Goal: Task Accomplishment & Management: Complete application form

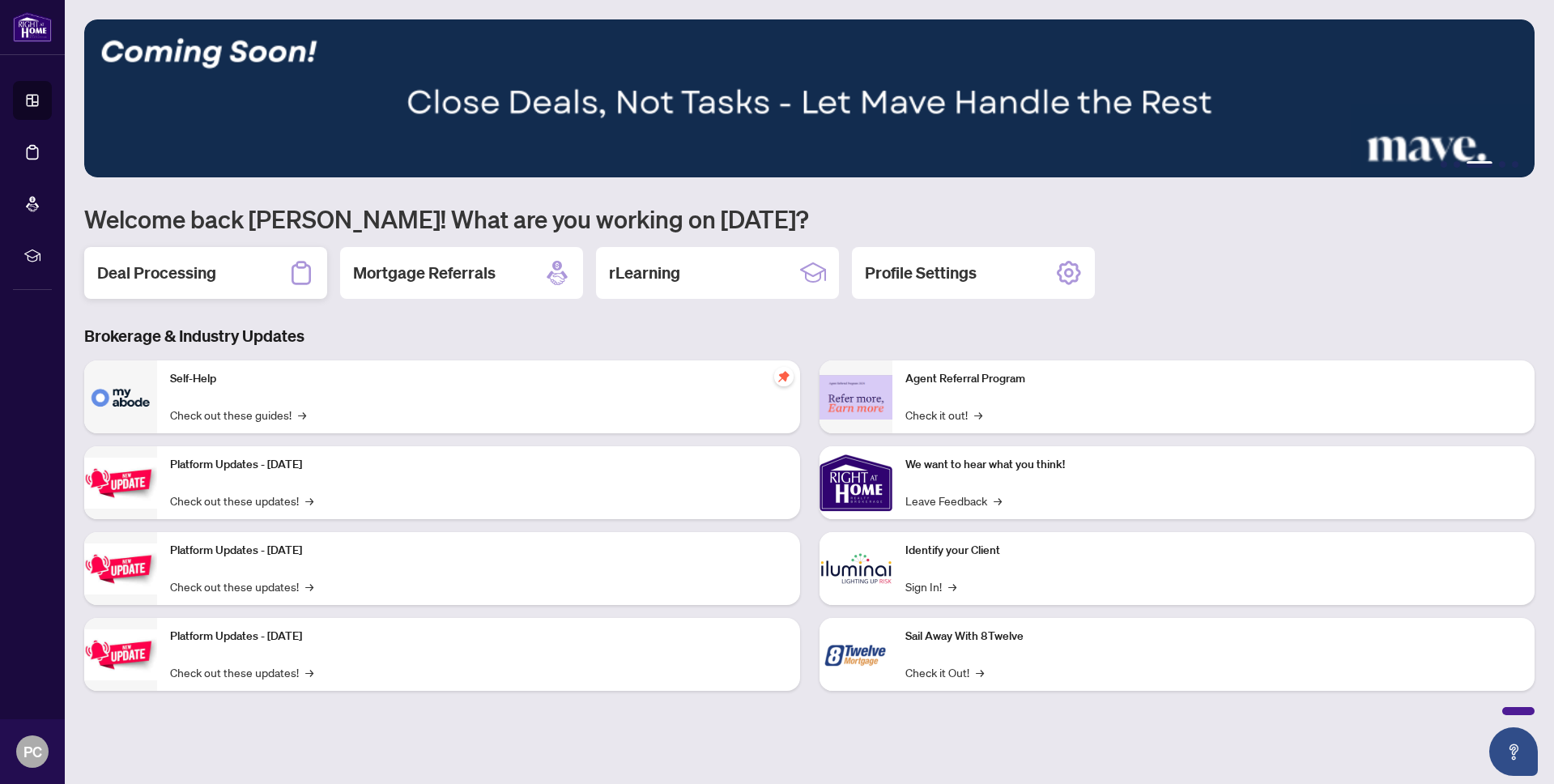
click at [230, 281] on div "Deal Processing" at bounding box center [206, 272] width 243 height 52
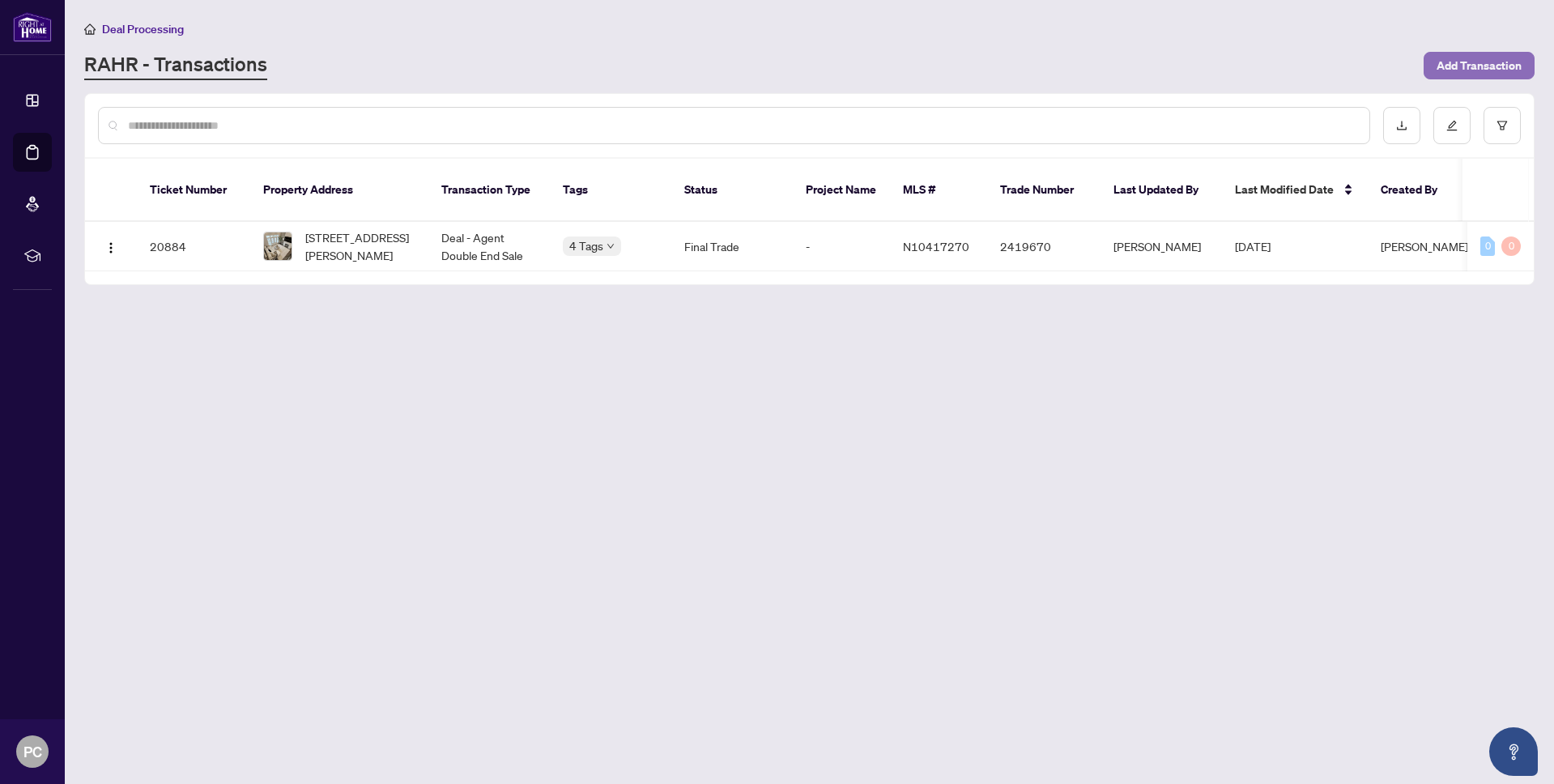
click at [1474, 62] on span "Add Transaction" at bounding box center [1478, 65] width 85 height 25
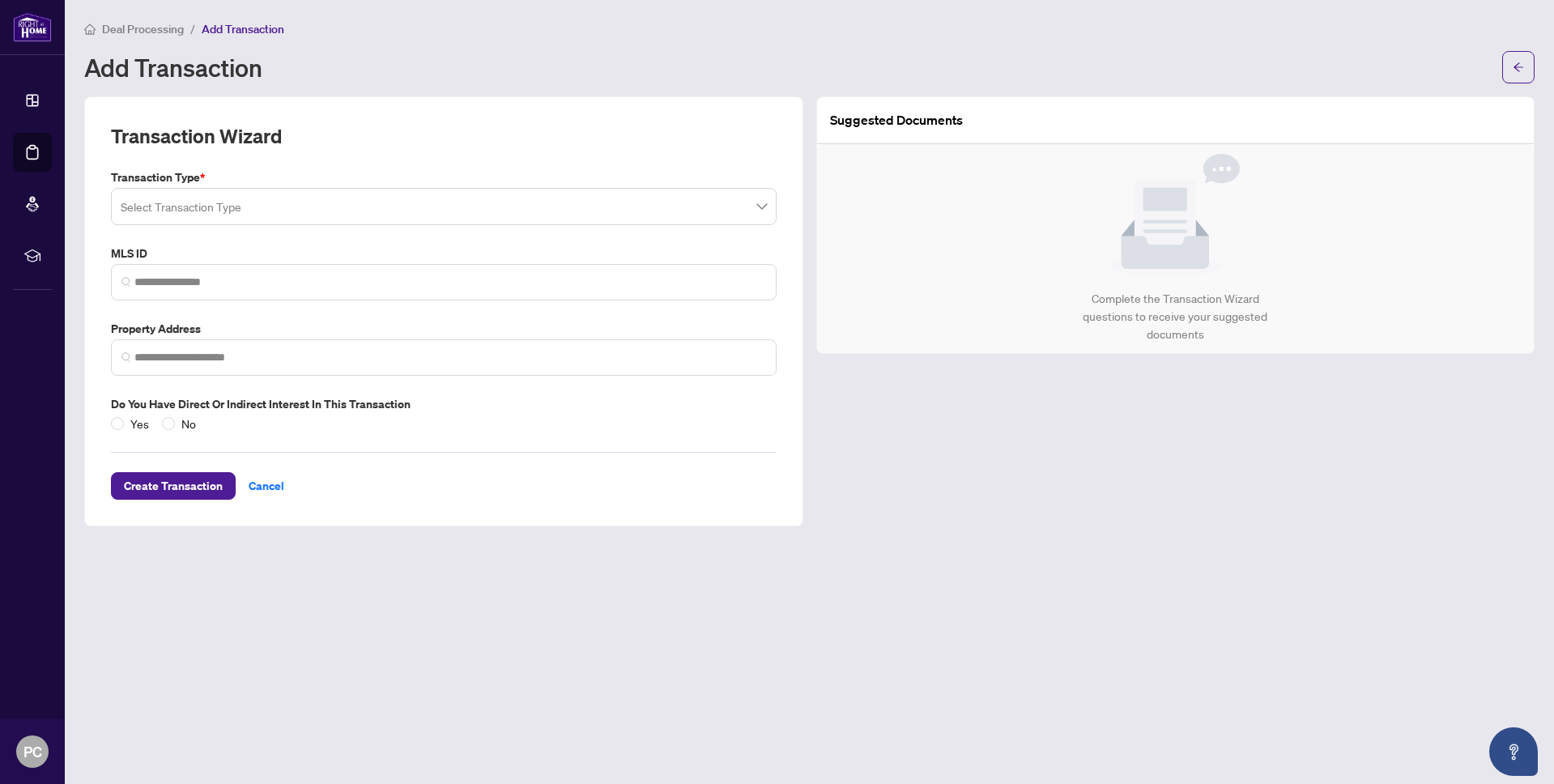
click at [590, 207] on input "search" at bounding box center [436, 208] width 632 height 36
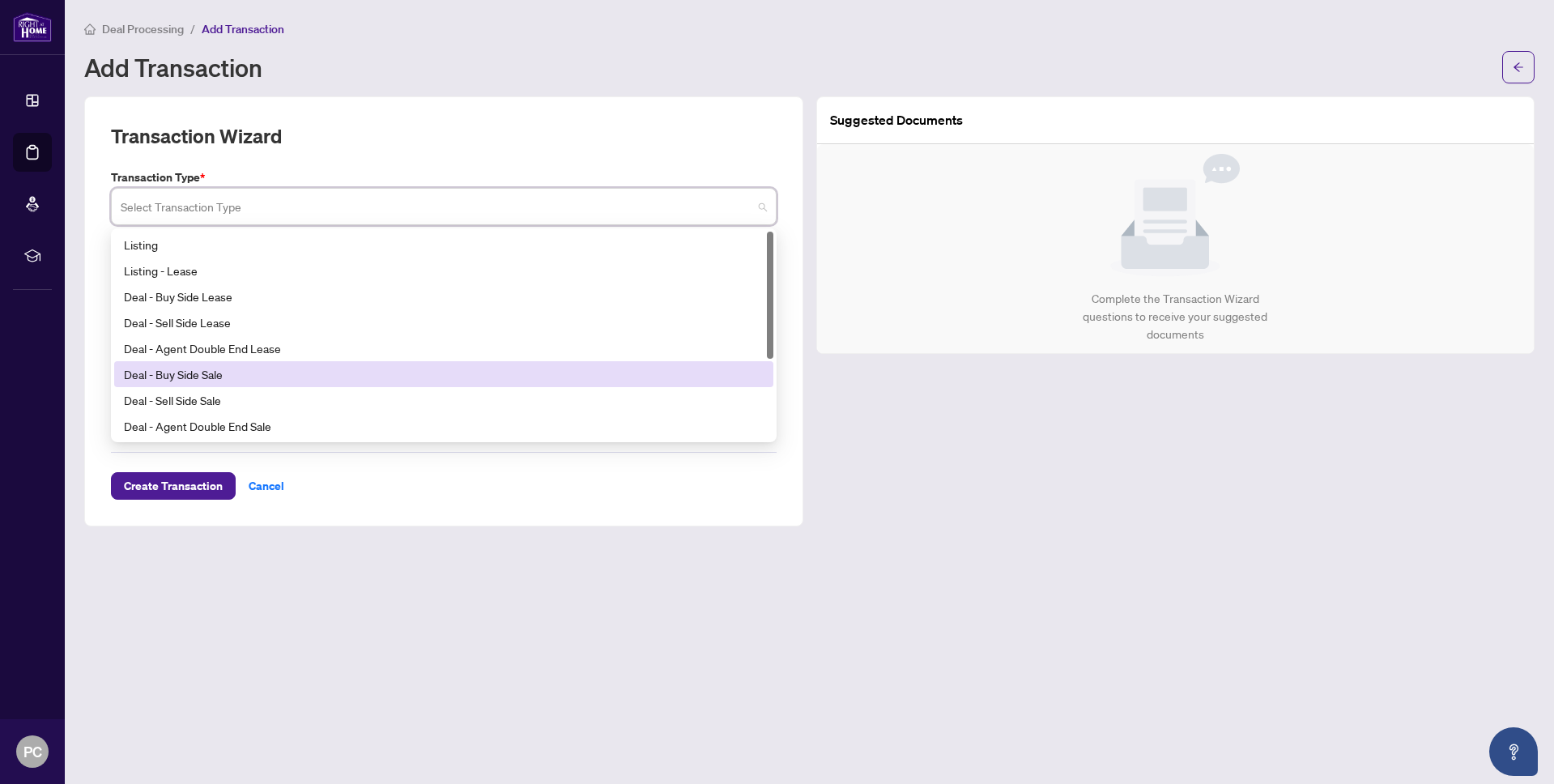
click at [438, 370] on div "Deal - Buy Side Sale" at bounding box center [444, 374] width 640 height 18
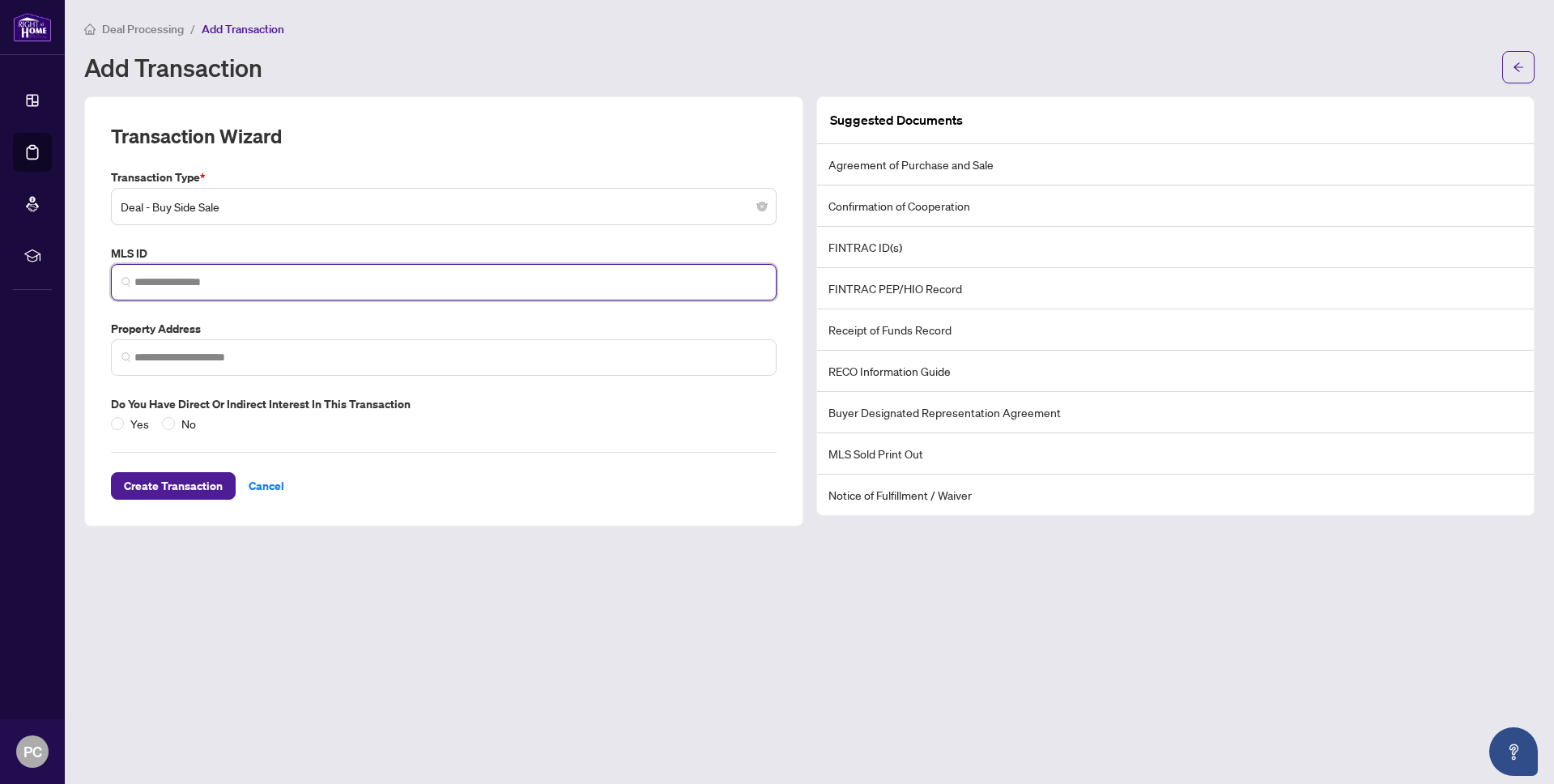
click at [432, 290] on input "search" at bounding box center [450, 281] width 632 height 17
click at [365, 283] on input "search" at bounding box center [450, 281] width 632 height 17
